Goal: Information Seeking & Learning: Understand process/instructions

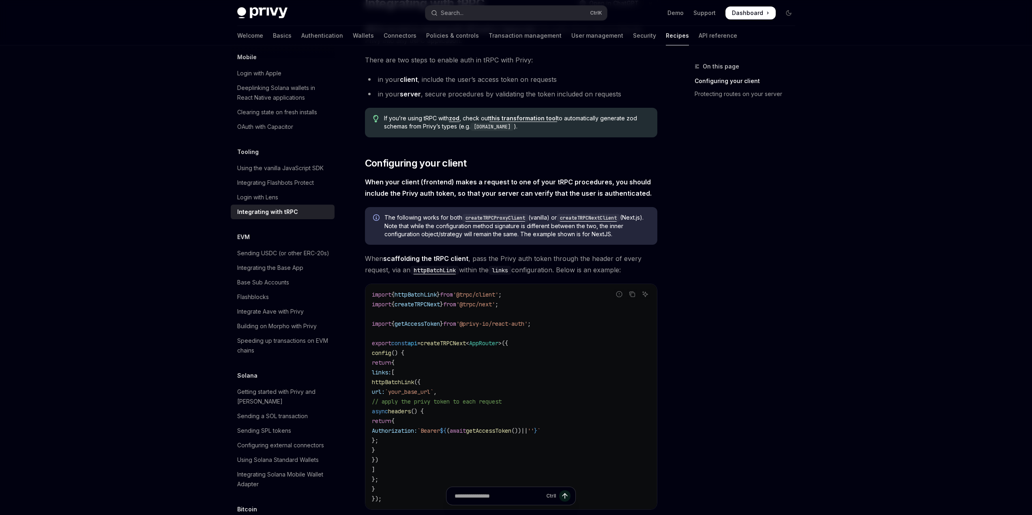
scroll to position [81, 0]
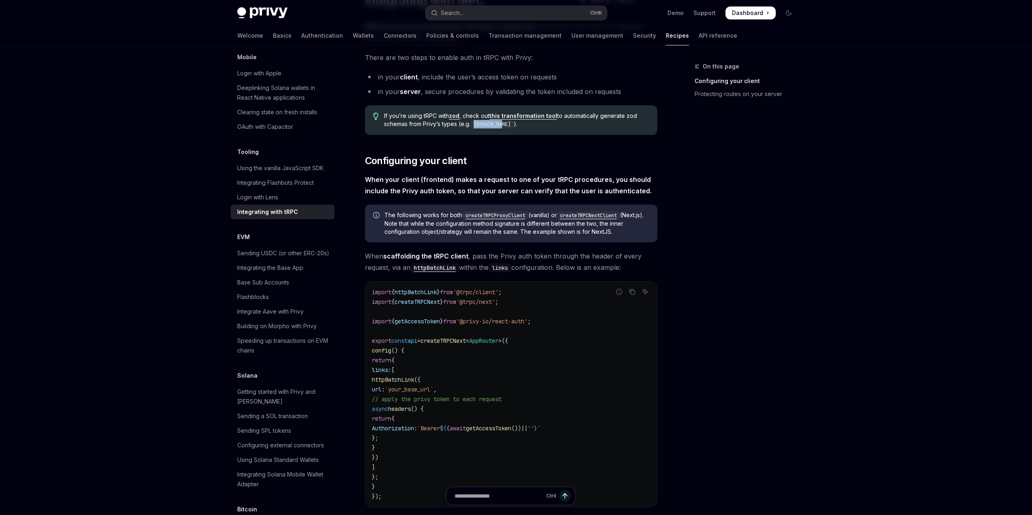
drag, startPoint x: 476, startPoint y: 125, endPoint x: 506, endPoint y: 129, distance: 30.6
click at [506, 129] on div "If you’re using tRPC with zod , check out this transformation tool to automatic…" at bounding box center [511, 120] width 292 height 30
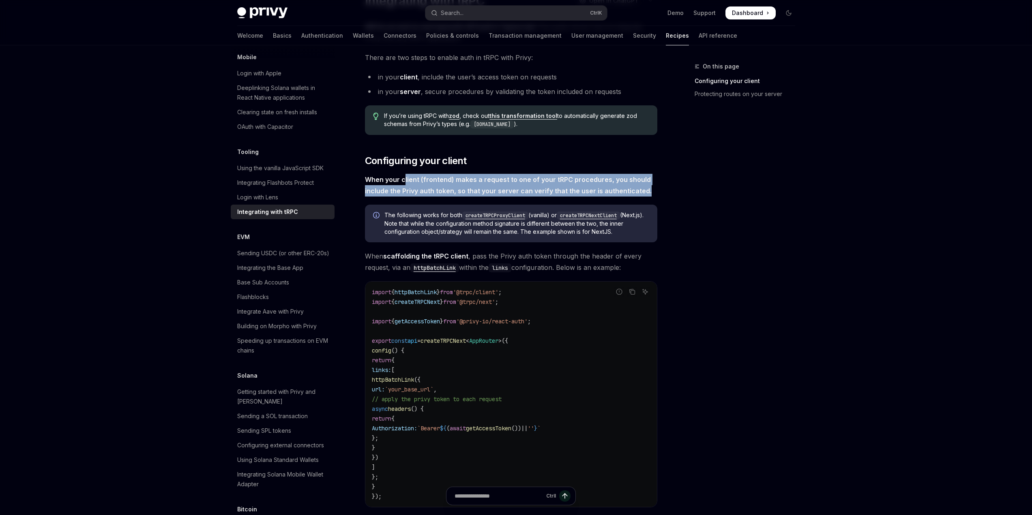
drag, startPoint x: 404, startPoint y: 177, endPoint x: 643, endPoint y: 195, distance: 240.3
click at [643, 195] on span "When your client (frontend) makes a request to one of your tRPC procedures, you…" at bounding box center [511, 185] width 292 height 23
click at [447, 192] on strong "When your client (frontend) makes a request to one of your tRPC procedures, you…" at bounding box center [508, 185] width 287 height 19
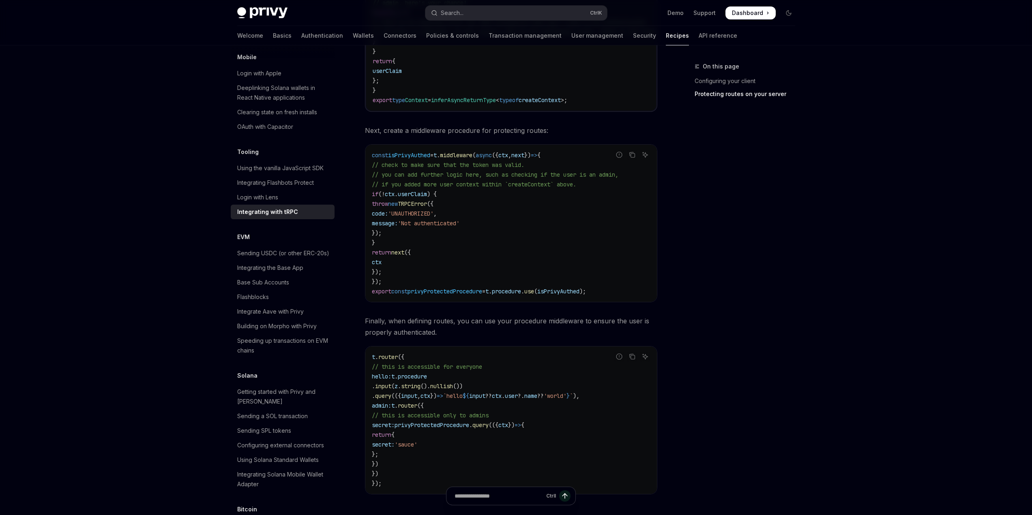
scroll to position [1013, 0]
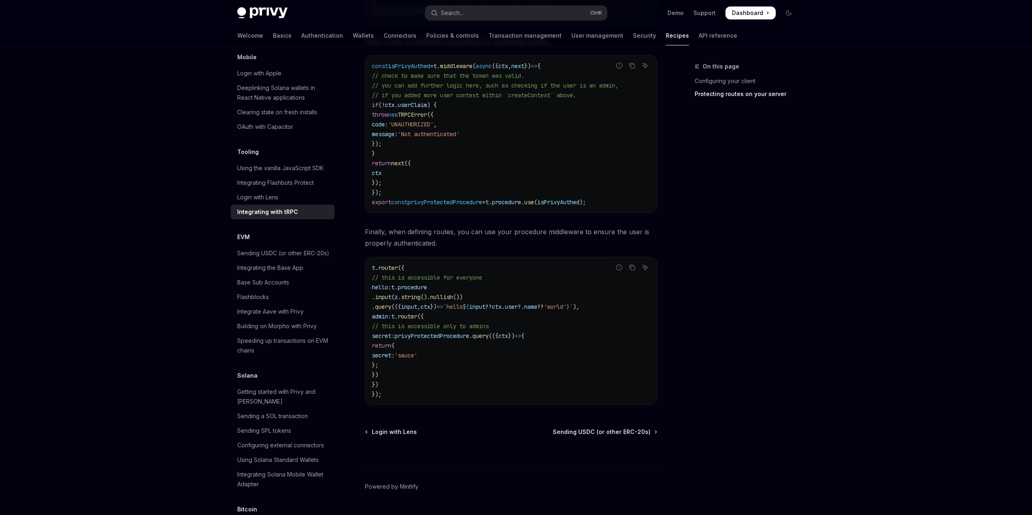
click at [453, 336] on span "privyProtectedProcedure" at bounding box center [431, 335] width 75 height 7
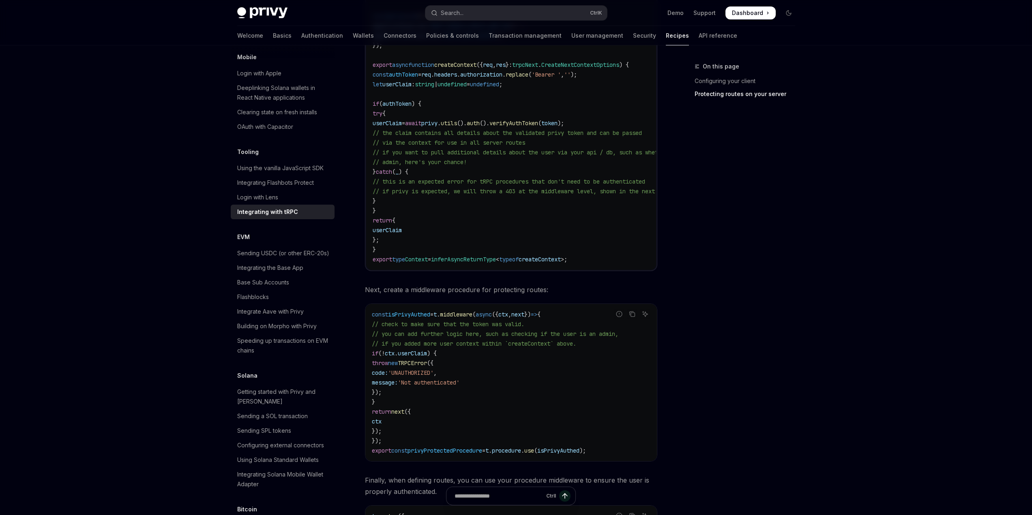
scroll to position [730, 0]
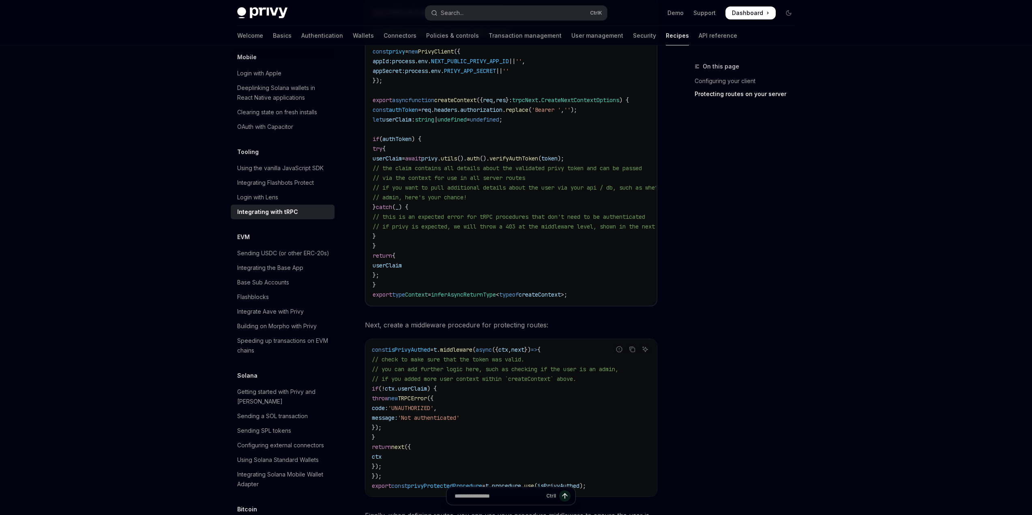
click at [437, 352] on span "t" at bounding box center [434, 349] width 3 height 7
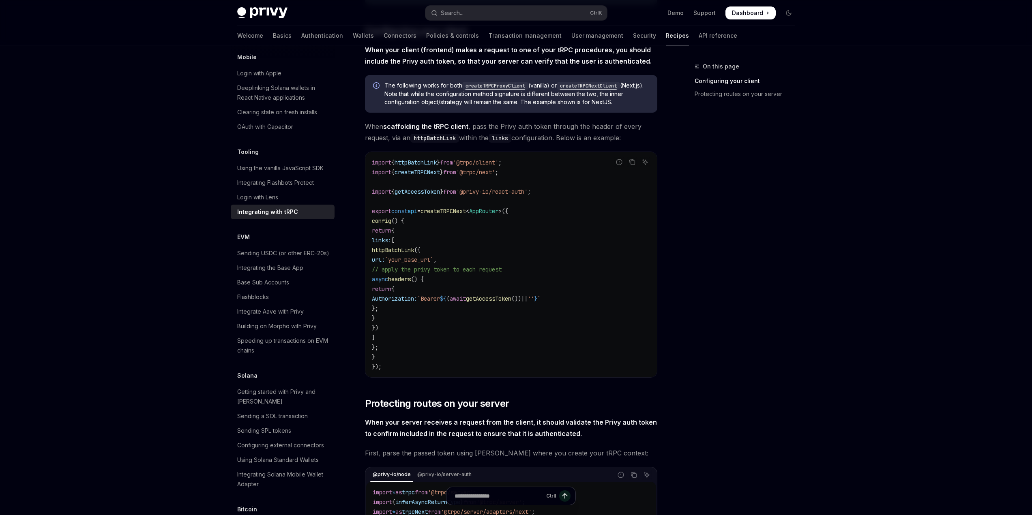
scroll to position [243, 0]
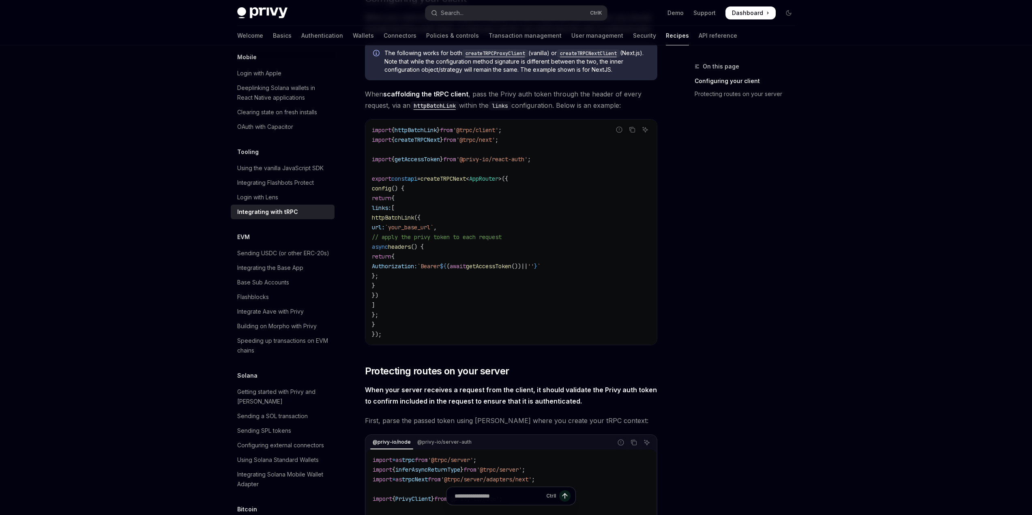
click at [466, 179] on span "createTRPCNext" at bounding box center [442, 178] width 45 height 7
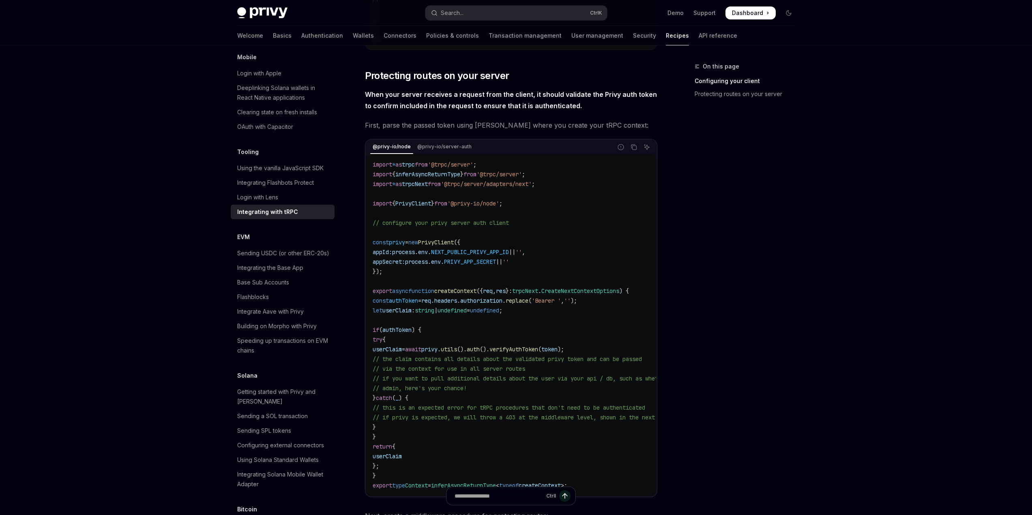
scroll to position [568, 0]
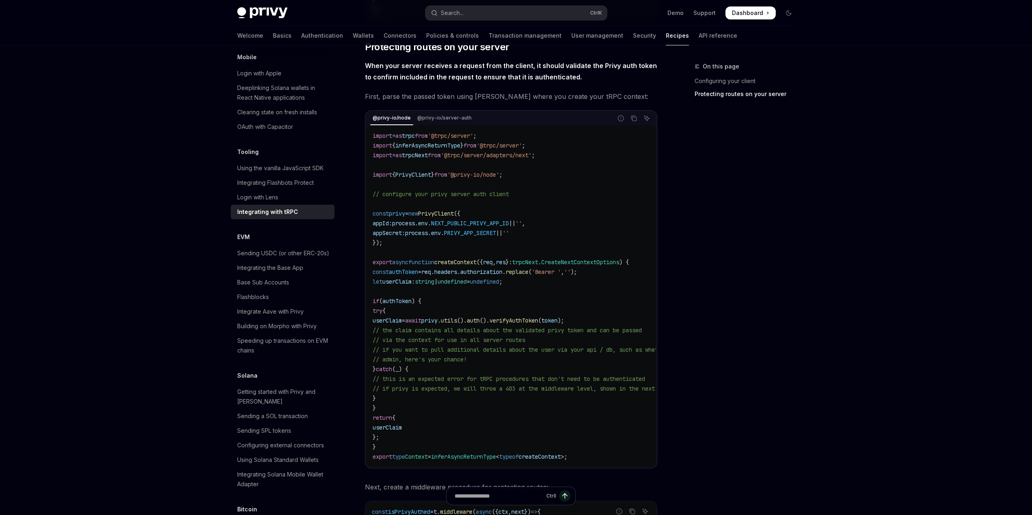
click at [436, 112] on div "@privy-io/node @privy-io/server-auth" at bounding box center [489, 118] width 246 height 14
click at [461, 257] on code "import * as trpc from '@trpc/server' ; import { inferAsyncReturnType } from '@t…" at bounding box center [554, 296] width 363 height 331
click at [461, 259] on span "createContext" at bounding box center [455, 262] width 42 height 7
copy span "createContext"
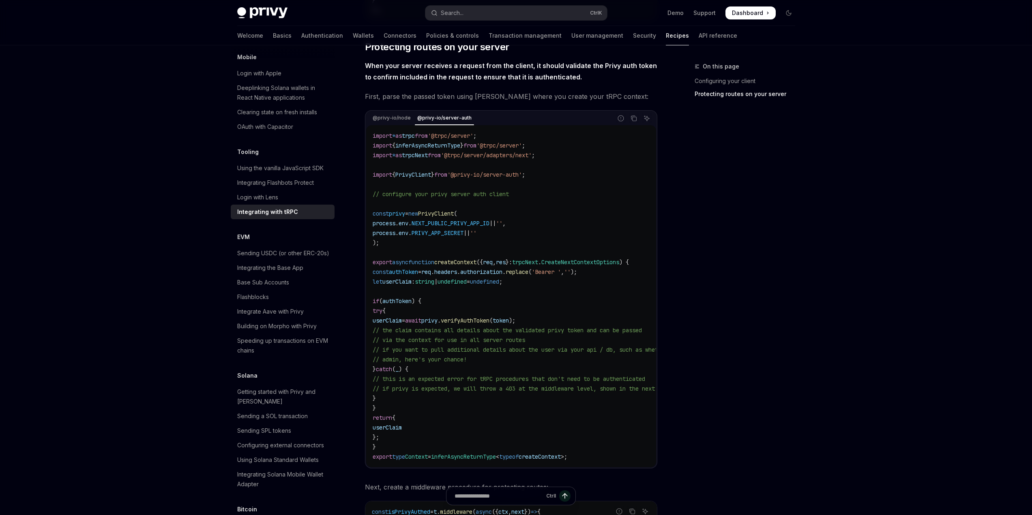
click at [416, 274] on span "authToken" at bounding box center [403, 271] width 29 height 7
click at [416, 273] on span "authToken" at bounding box center [403, 271] width 29 height 7
click at [406, 275] on span "authToken" at bounding box center [403, 271] width 29 height 7
drag, startPoint x: 378, startPoint y: 272, endPoint x: 615, endPoint y: 274, distance: 237.6
click at [615, 274] on code "import * as trpc from '@trpc/server' ; import { inferAsyncReturnType } from '@t…" at bounding box center [554, 296] width 363 height 331
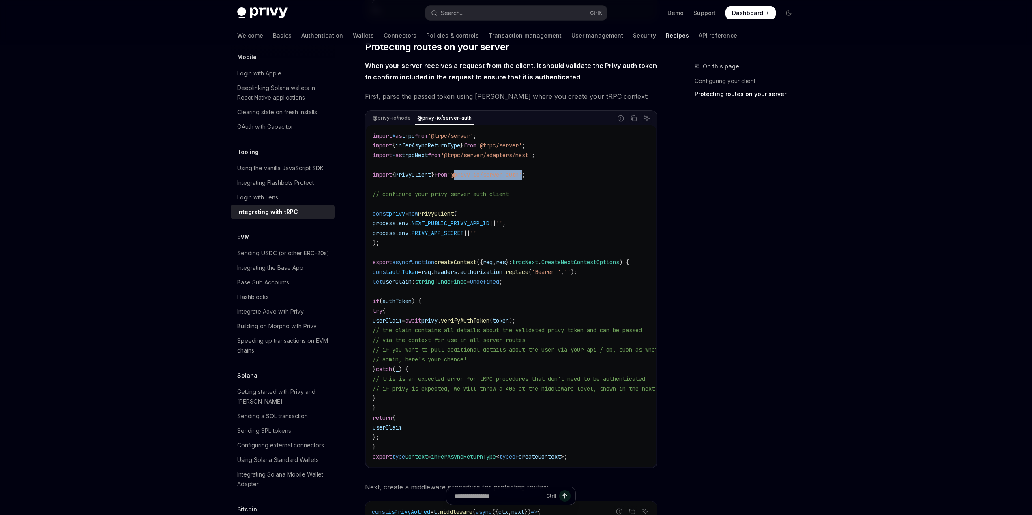
drag, startPoint x: 535, startPoint y: 176, endPoint x: 463, endPoint y: 179, distance: 71.4
click at [463, 179] on code "import * as trpc from '@trpc/server' ; import { inferAsyncReturnType } from '@t…" at bounding box center [554, 296] width 363 height 331
copy span "@privy-io/server-auth"
click at [402, 319] on span "userClaim" at bounding box center [387, 320] width 29 height 7
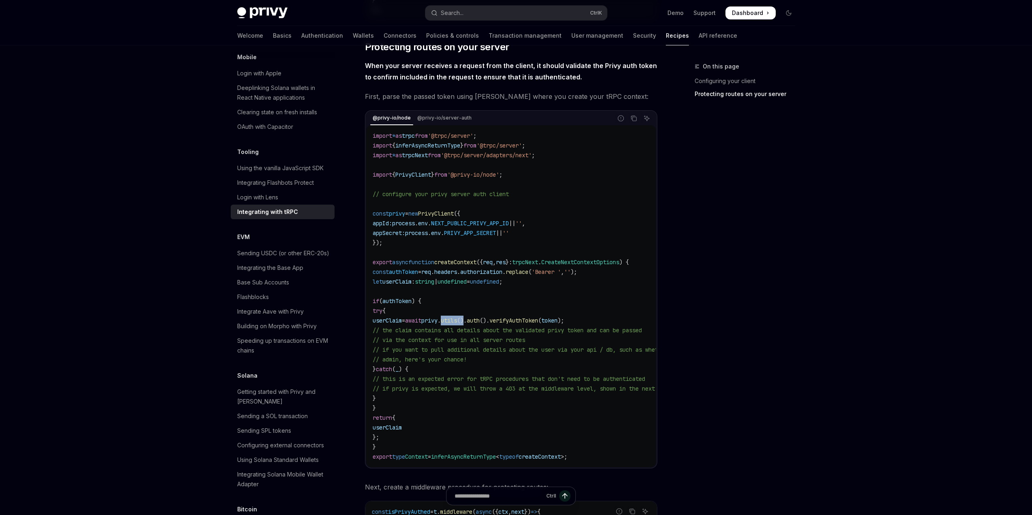
drag, startPoint x: 475, startPoint y: 321, endPoint x: 497, endPoint y: 319, distance: 22.3
click at [497, 319] on span "userClaim = await privy . utils (). auth (). verifyAuthToken ( token );" at bounding box center [468, 320] width 191 height 7
copy span "utils ()"
click at [402, 215] on span "privy" at bounding box center [397, 213] width 16 height 7
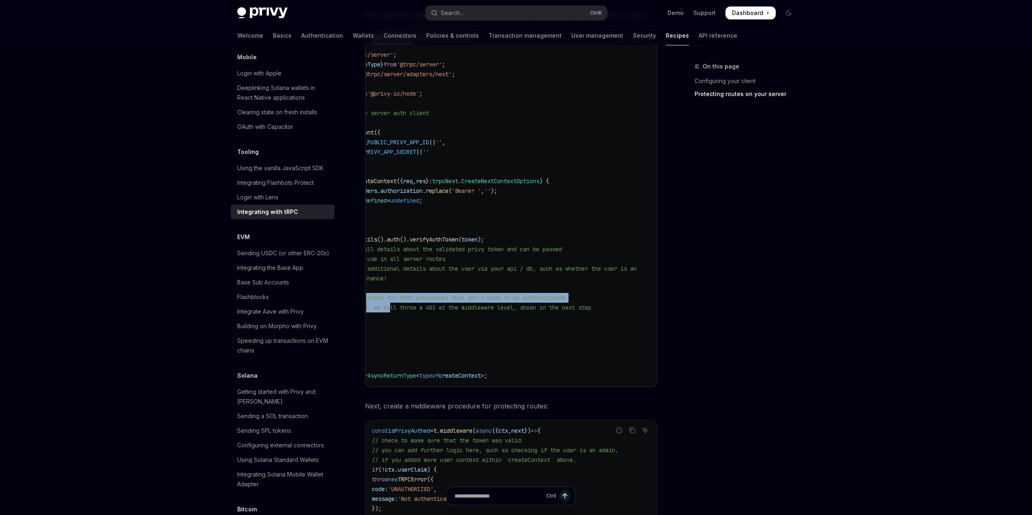
scroll to position [0, 0]
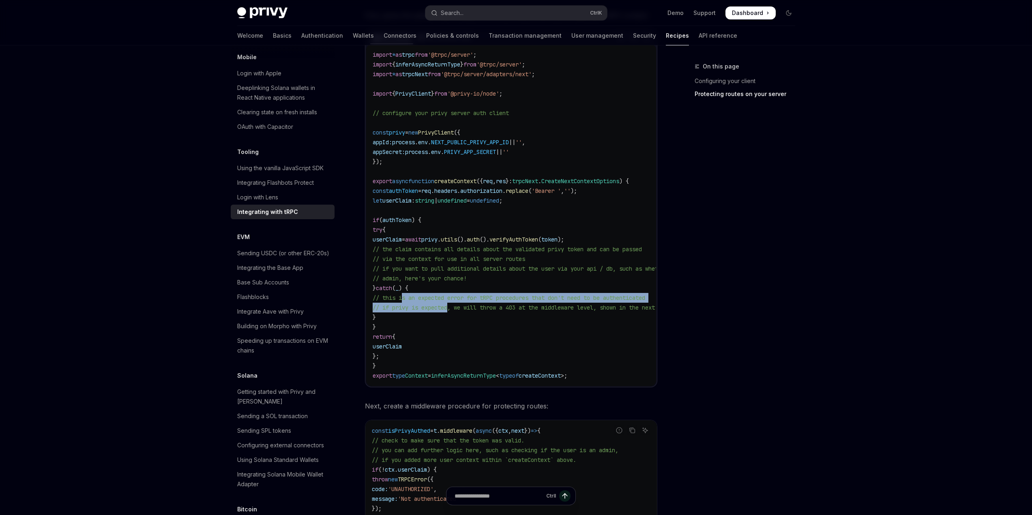
drag, startPoint x: 402, startPoint y: 297, endPoint x: 449, endPoint y: 303, distance: 47.4
click at [449, 303] on code "import * as trpc from '@trpc/server' ; import { inferAsyncReturnType } from '@t…" at bounding box center [554, 215] width 363 height 331
click at [460, 300] on span "// this is an expected error for tRPC procedures that don't need to be authenti…" at bounding box center [509, 297] width 272 height 7
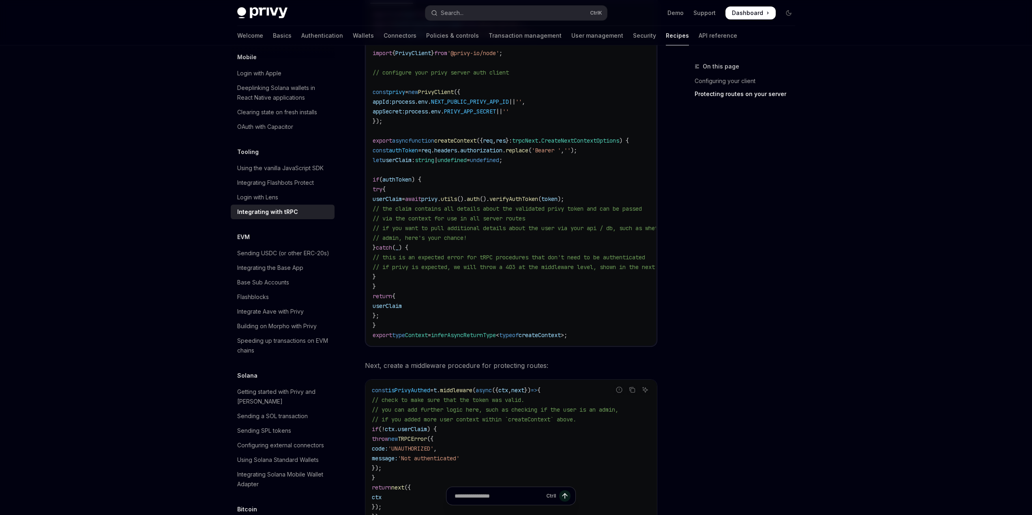
drag, startPoint x: 393, startPoint y: 208, endPoint x: 515, endPoint y: 236, distance: 125.2
click at [515, 236] on code "import * as trpc from '@trpc/server' ; import { inferAsyncReturnType } from '@t…" at bounding box center [554, 174] width 363 height 331
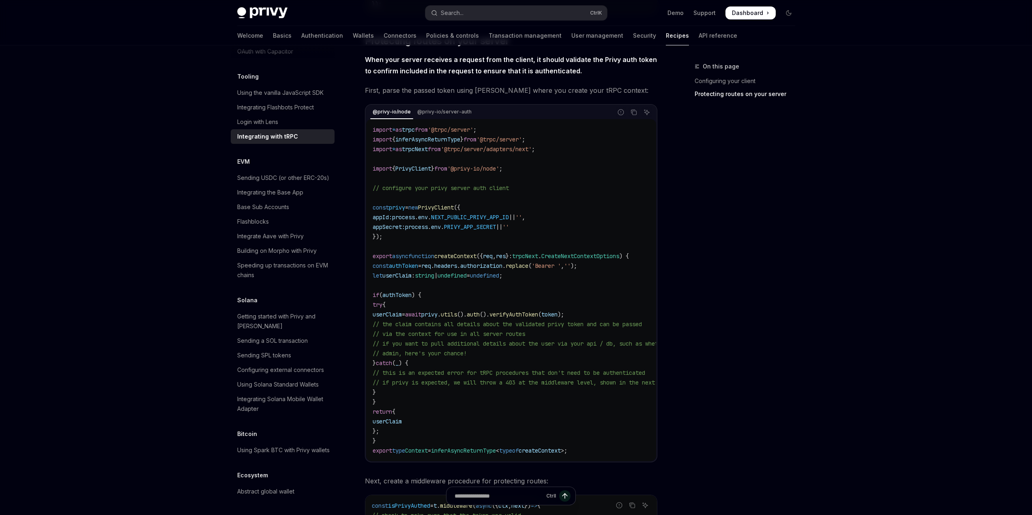
scroll to position [568, 0]
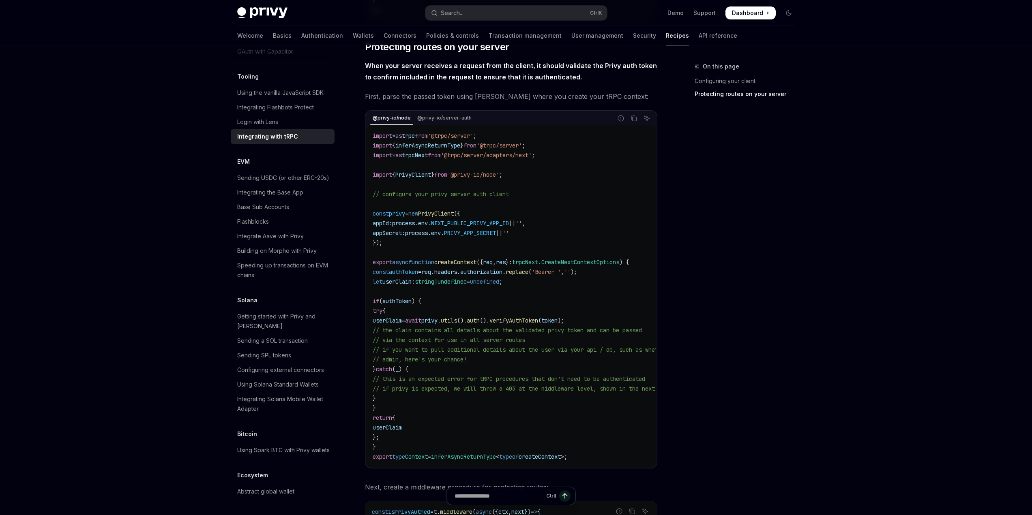
click at [438, 213] on span "PrivyClient" at bounding box center [436, 213] width 36 height 7
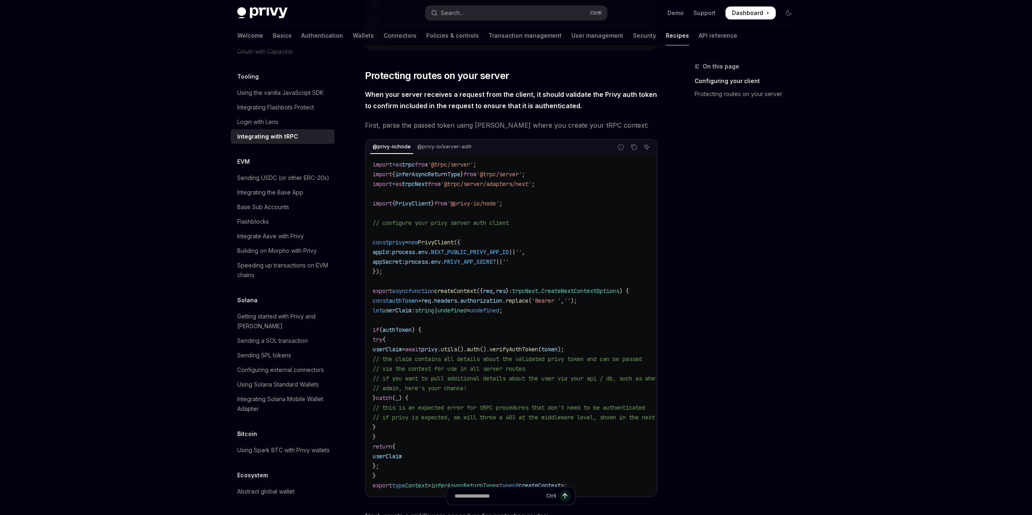
scroll to position [527, 0]
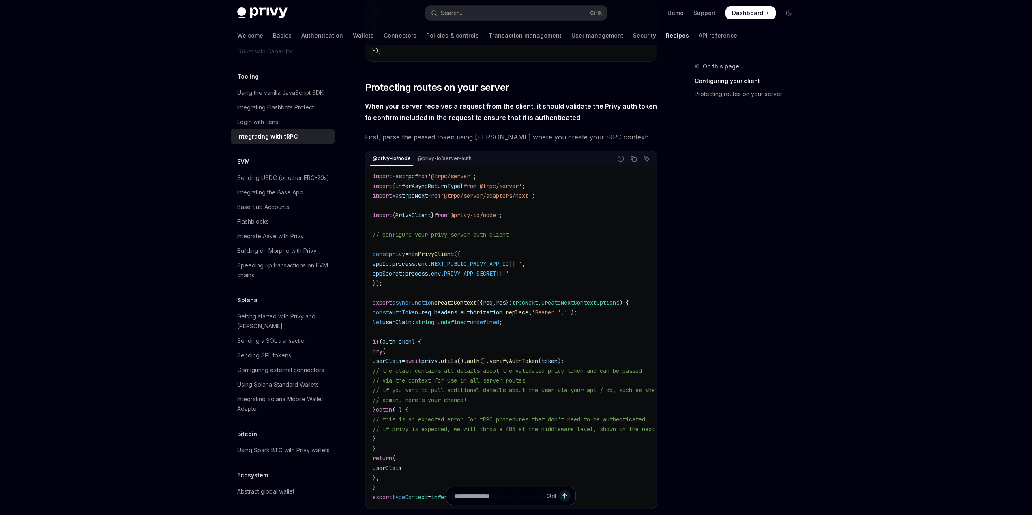
click at [425, 214] on span "PrivyClient" at bounding box center [413, 215] width 36 height 7
copy span "PrivyClient"
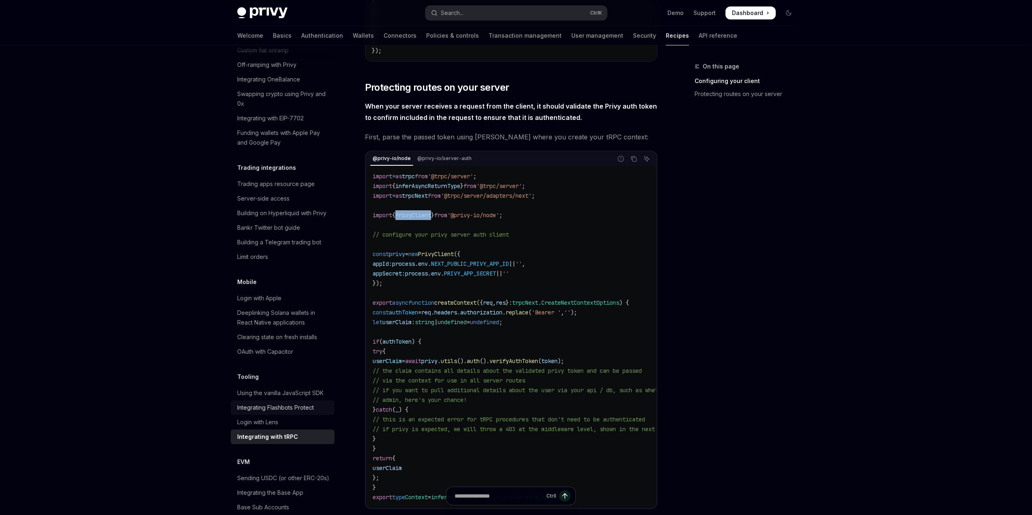
scroll to position [737, 0]
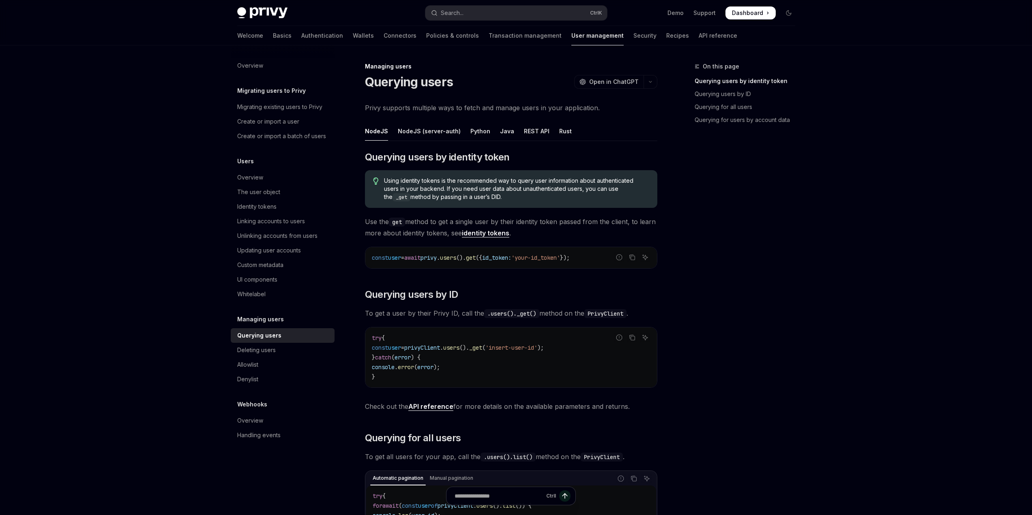
drag, startPoint x: 385, startPoint y: 180, endPoint x: 500, endPoint y: 196, distance: 115.9
click at [500, 196] on span "Using identity tokens is the recommended way to query user information about au…" at bounding box center [516, 189] width 265 height 25
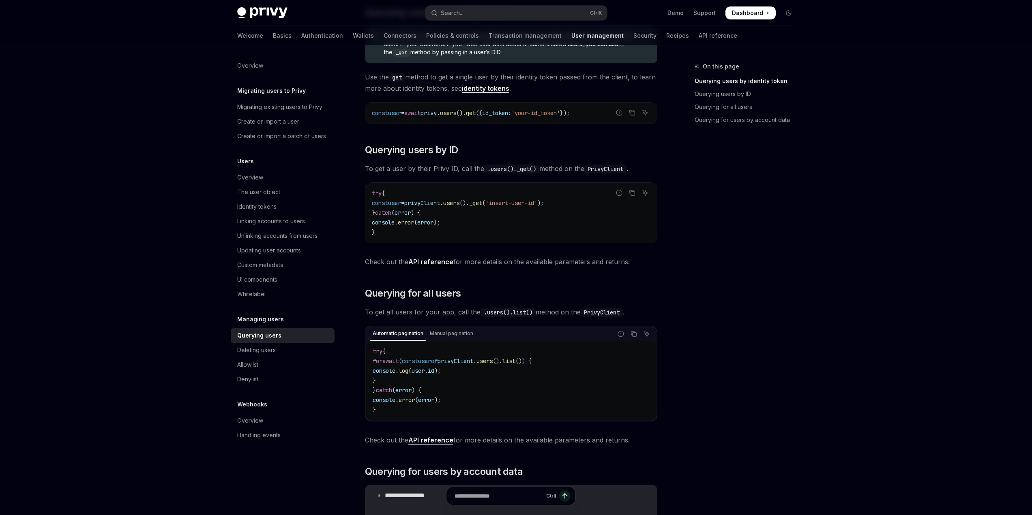
scroll to position [144, 0]
drag, startPoint x: 397, startPoint y: 233, endPoint x: 361, endPoint y: 188, distance: 58.0
click at [361, 188] on div "Managing users Querying users OpenAI Open in ChatGPT OpenAI Open in ChatGPT Pri…" at bounding box center [435, 399] width 448 height 962
click at [755, 221] on div "On this page Querying users by identity token Querying users by ID Querying for…" at bounding box center [739, 289] width 123 height 454
drag, startPoint x: 411, startPoint y: 233, endPoint x: 363, endPoint y: 196, distance: 60.4
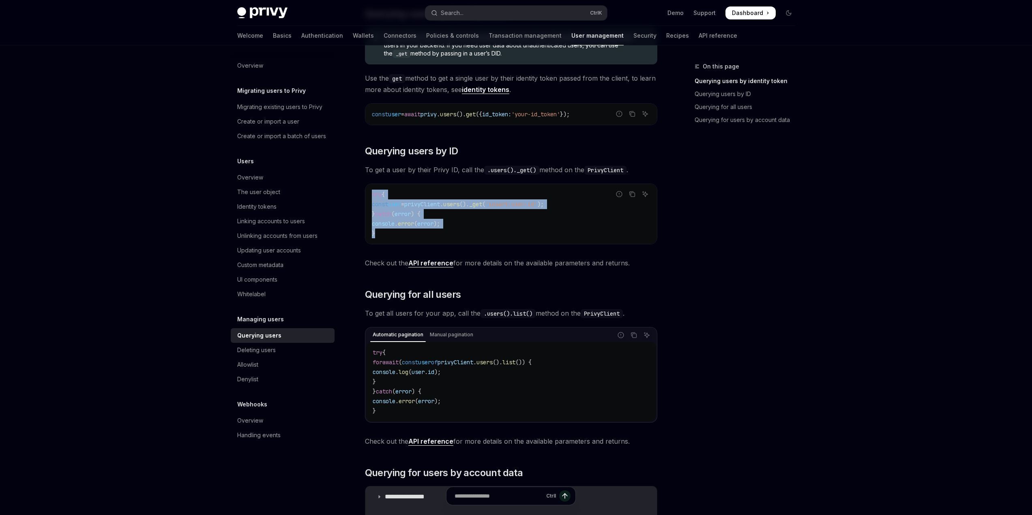
click at [363, 196] on div "Managing users Querying users OpenAI Open in ChatGPT OpenAI Open in ChatGPT Pri…" at bounding box center [435, 399] width 448 height 962
copy code "try { const user = privyClient . users (). _get ( 'insert-user-id' ); } catch (…"
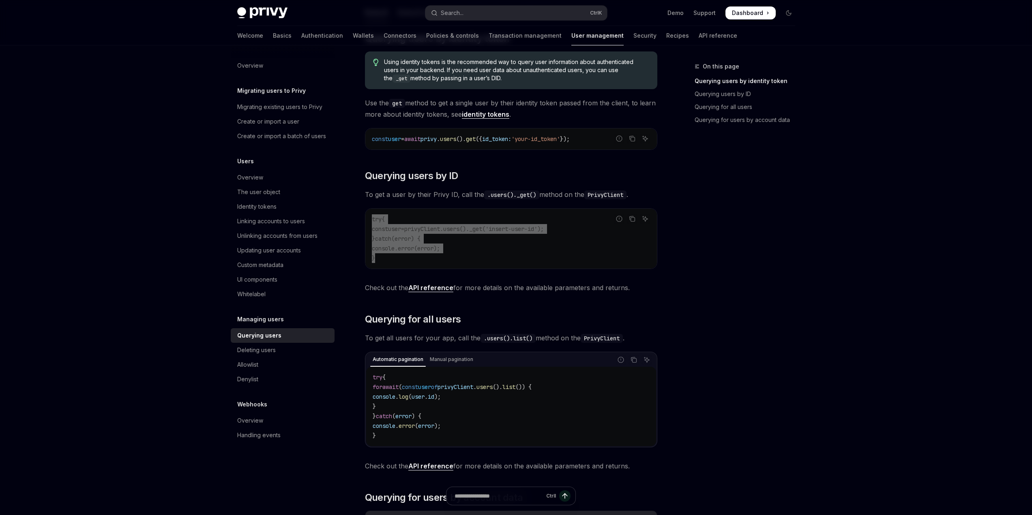
scroll to position [0, 0]
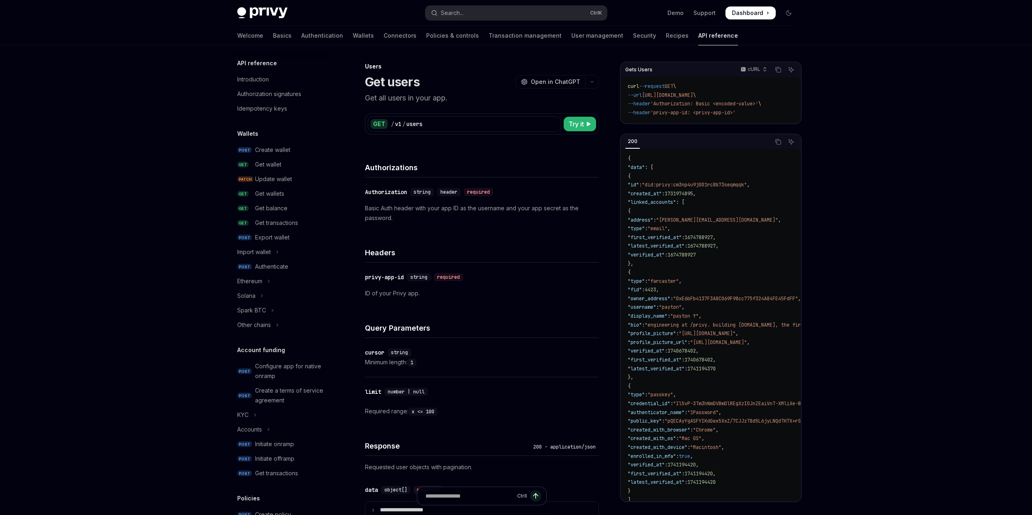
scroll to position [337, 0]
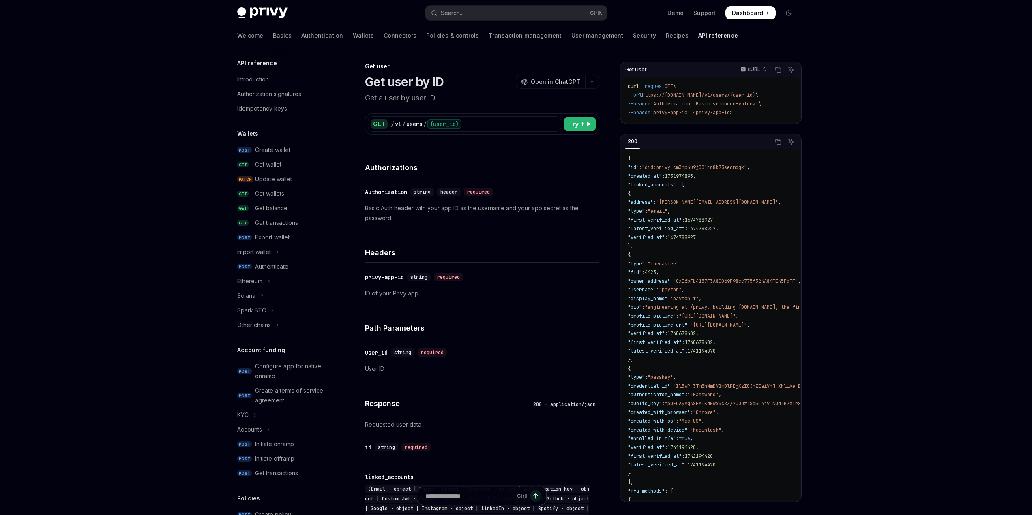
scroll to position [490, 0]
